Goal: Use online tool/utility: Utilize a website feature to perform a specific function

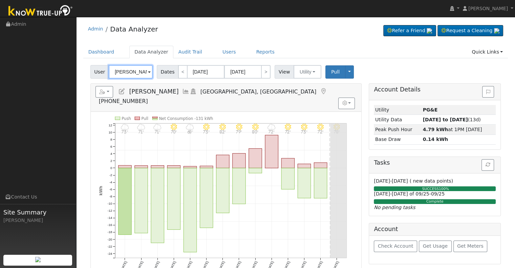
click at [126, 70] on input "[PERSON_NAME]" at bounding box center [131, 72] width 44 height 14
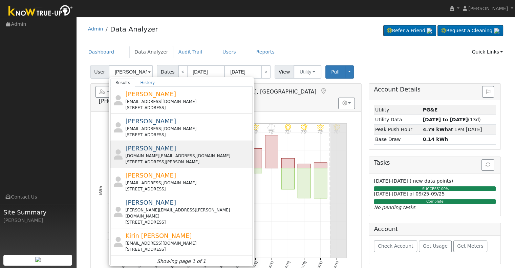
click at [175, 154] on div "[DOMAIN_NAME][EMAIL_ADDRESS][DOMAIN_NAME]" at bounding box center [188, 156] width 126 height 6
type input "[PERSON_NAME]"
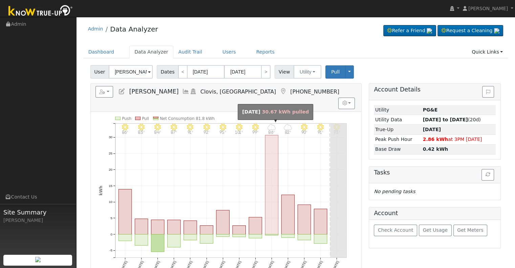
click at [271, 168] on rect "onclick=""" at bounding box center [271, 184] width 13 height 99
type input "[DATE]"
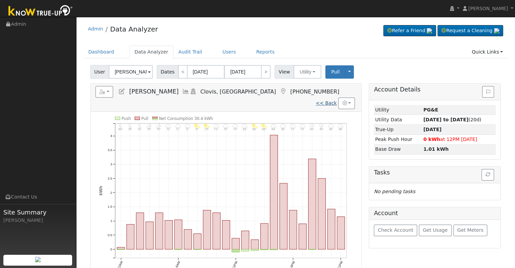
click at [333, 100] on link "<< Back" at bounding box center [326, 102] width 21 height 5
type input "[DATE]"
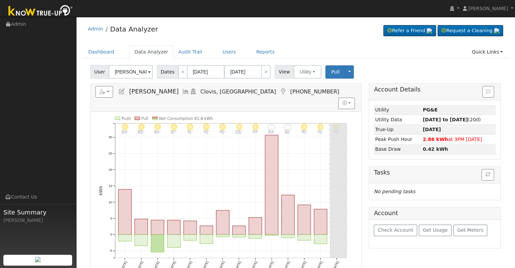
click at [182, 88] on icon at bounding box center [185, 91] width 7 height 6
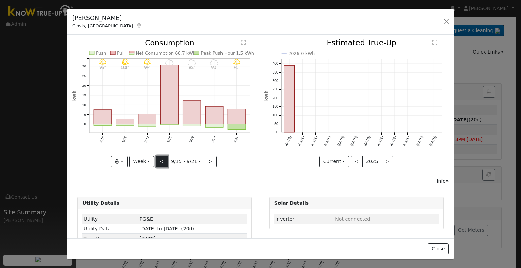
click at [160, 159] on button "<" at bounding box center [162, 162] width 12 height 12
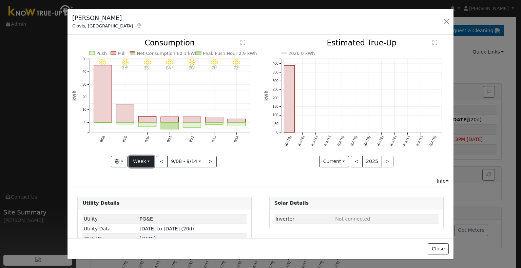
click at [141, 163] on button "Week" at bounding box center [141, 162] width 25 height 12
click at [144, 191] on link "Month" at bounding box center [152, 193] width 47 height 9
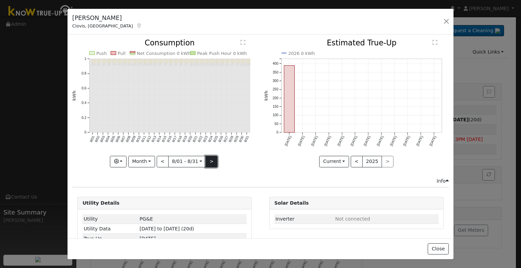
click at [205, 160] on button ">" at bounding box center [211, 162] width 12 height 12
type input "[DATE]"
